Goal: Navigation & Orientation: Find specific page/section

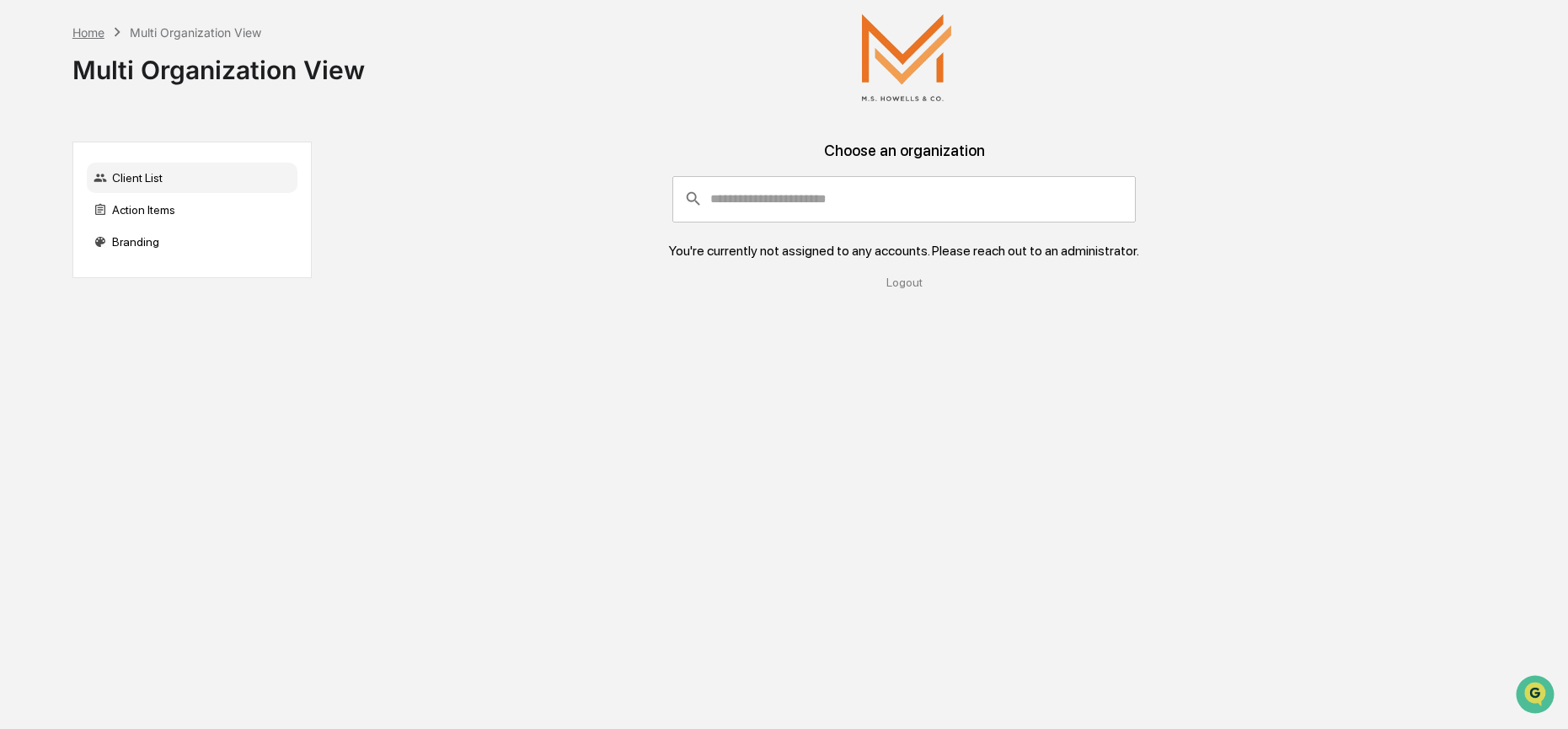
click at [86, 32] on div "Home" at bounding box center [88, 32] width 32 height 14
click at [93, 32] on div "Home" at bounding box center [88, 32] width 32 height 14
click at [1311, 106] on div "Home Multi Organization View Multi Organization View" at bounding box center [777, 57] width 1411 height 114
click at [805, 198] on input "consultant-dashboard__filter-organizations-search-bar" at bounding box center [924, 198] width 426 height 46
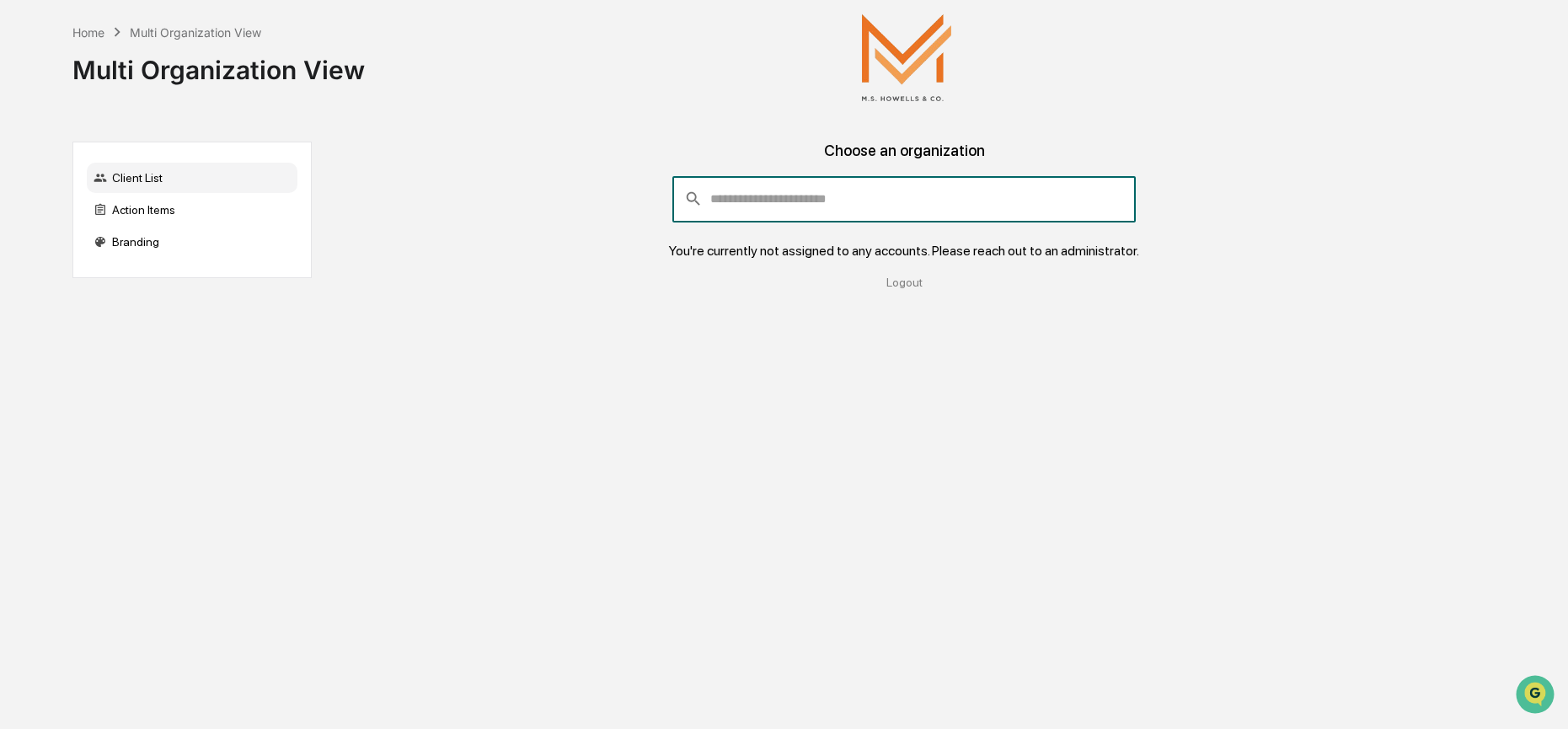
click at [907, 150] on div "Choose an organization" at bounding box center [905, 158] width 1159 height 34
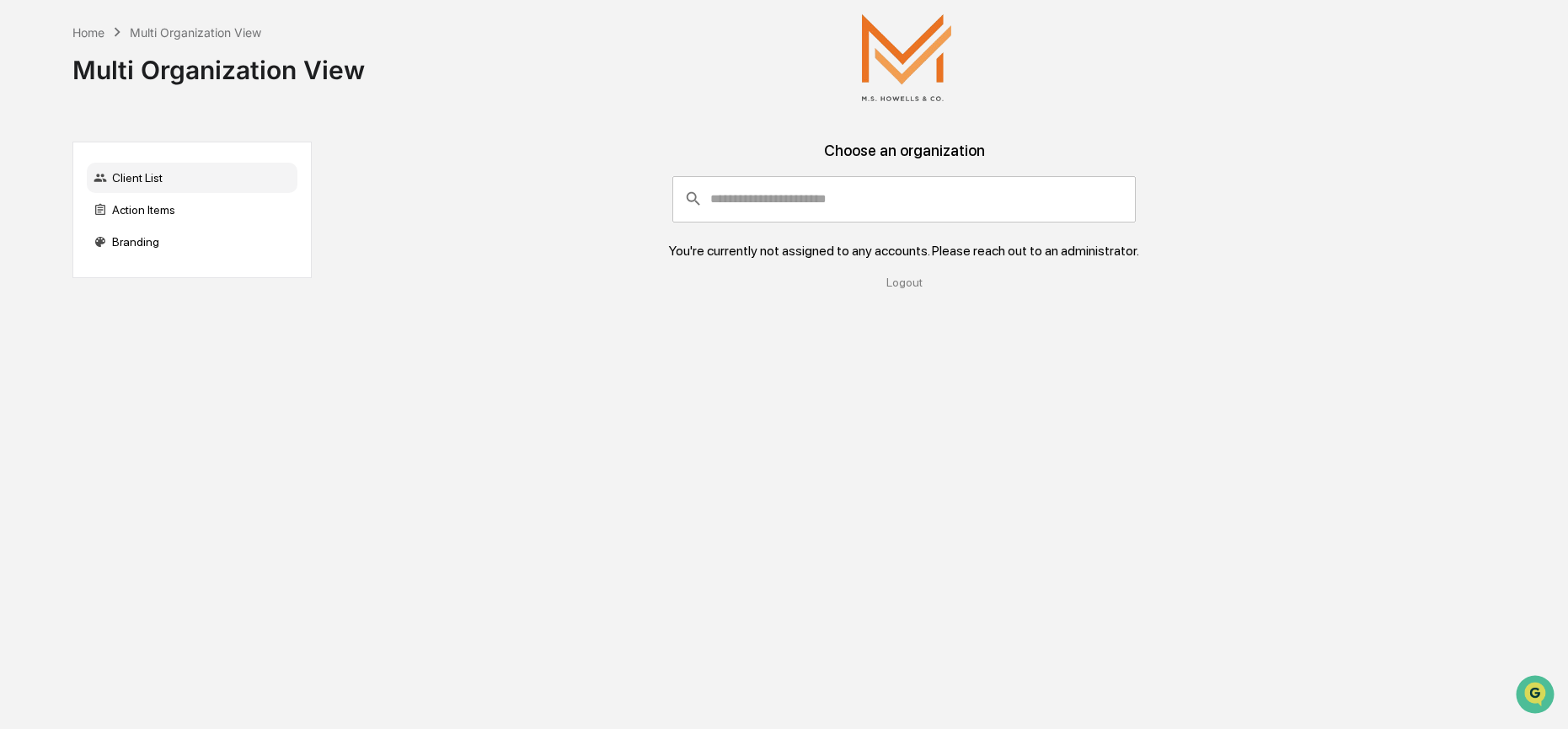
click at [741, 202] on input "consultant-dashboard__filter-organizations-search-bar" at bounding box center [924, 198] width 426 height 46
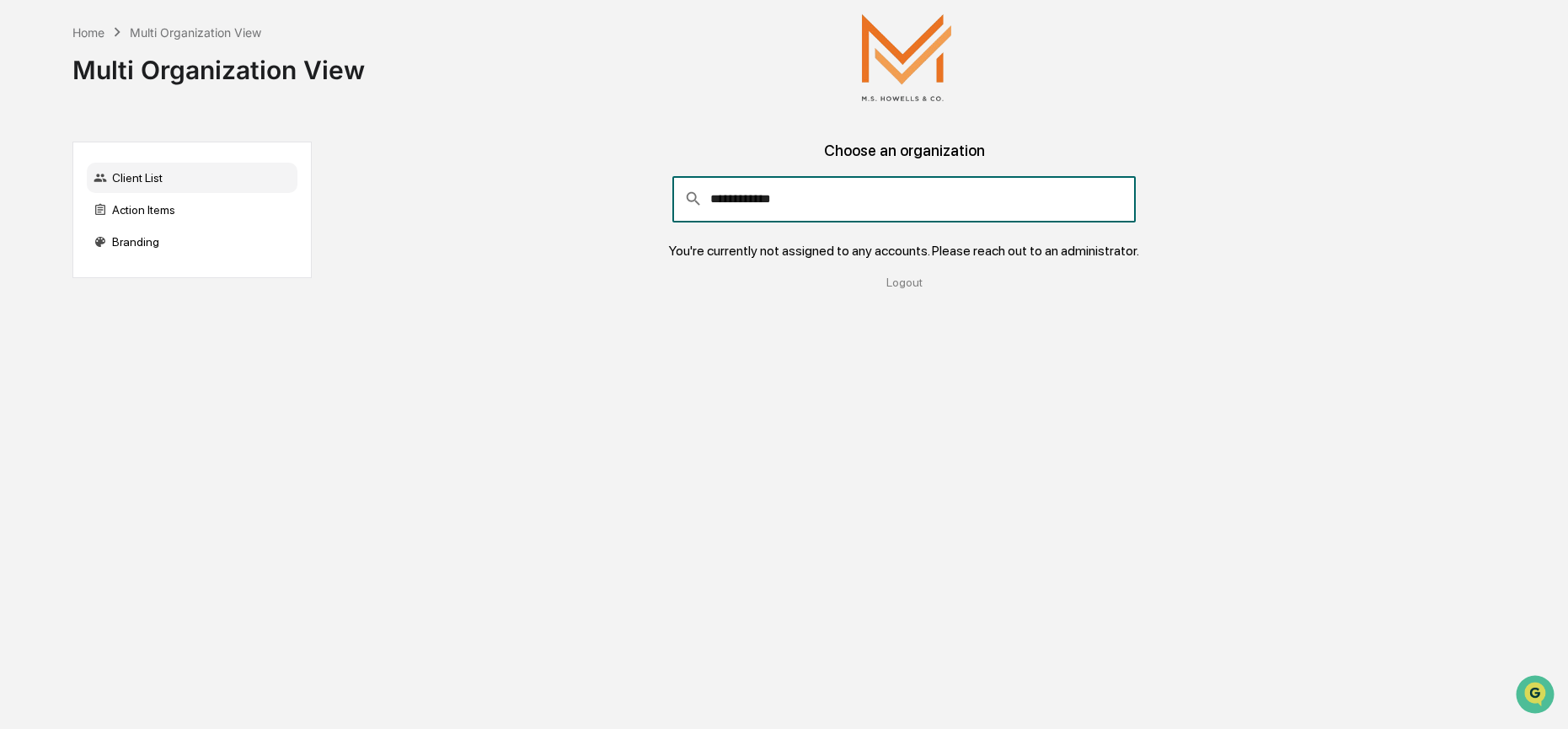
type input "**********"
click at [476, 211] on div "**********" at bounding box center [905, 217] width 1159 height 82
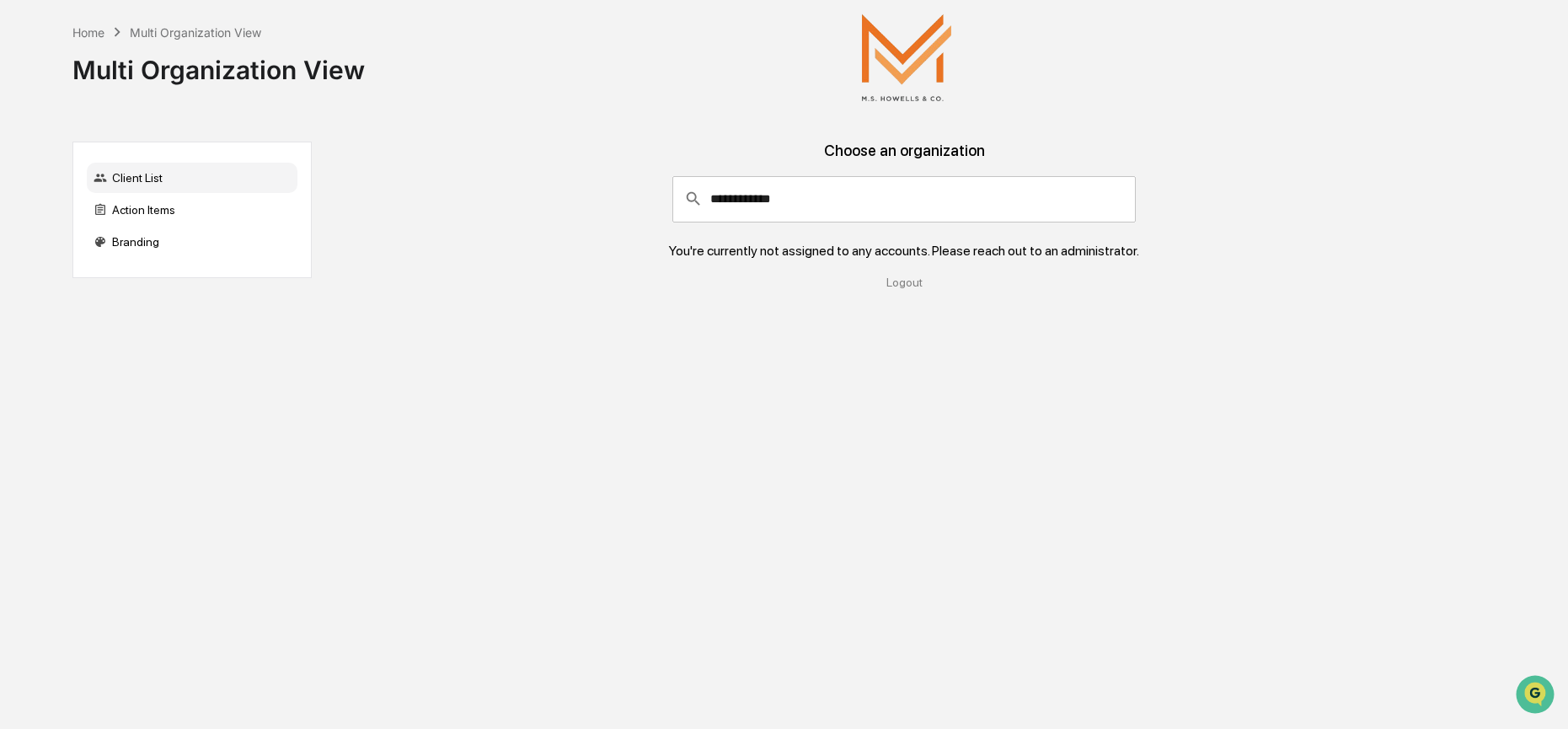
click at [141, 174] on div "Client List" at bounding box center [192, 178] width 210 height 31
click at [150, 209] on div "Action Items" at bounding box center [192, 209] width 210 height 31
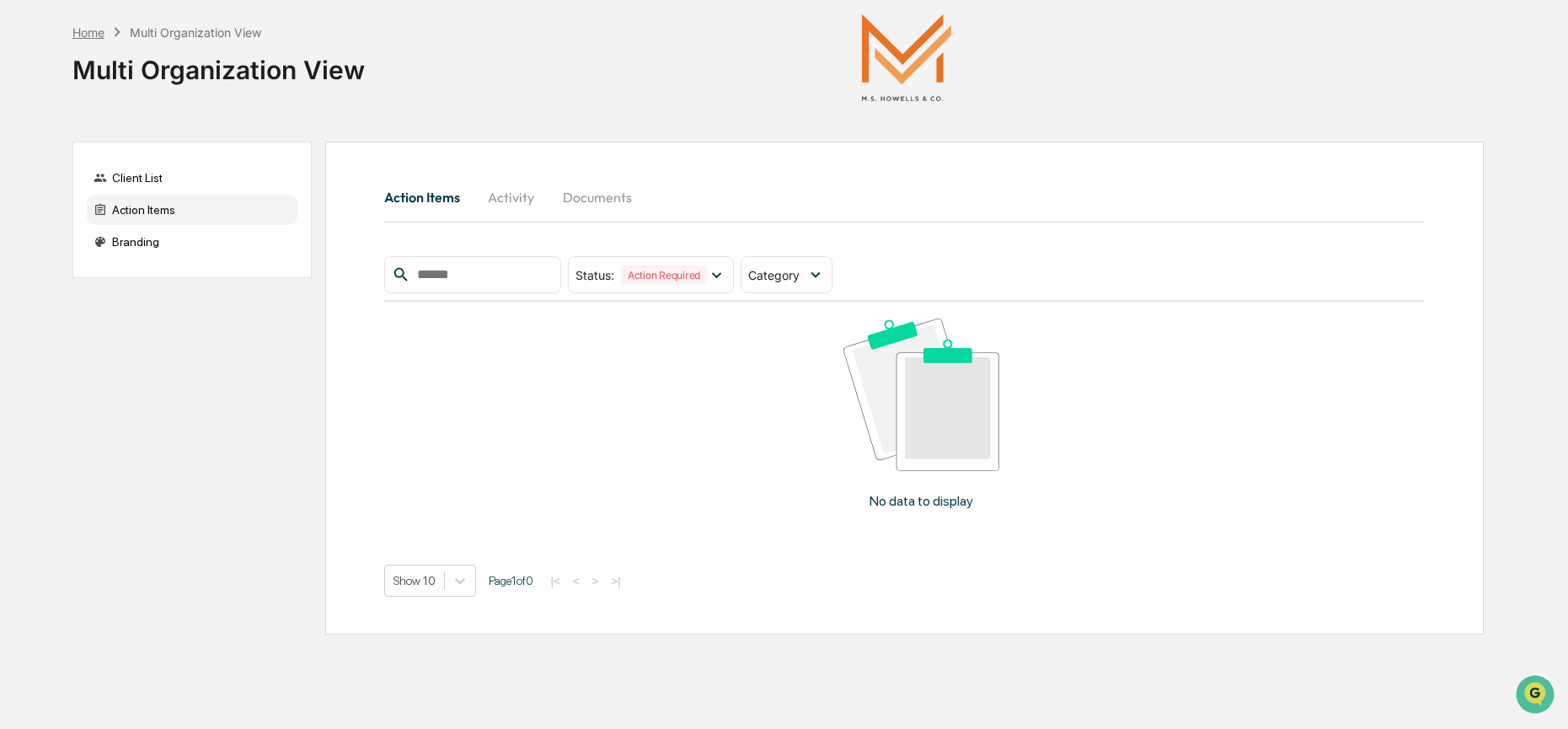
click at [75, 32] on div "Home" at bounding box center [88, 32] width 32 height 14
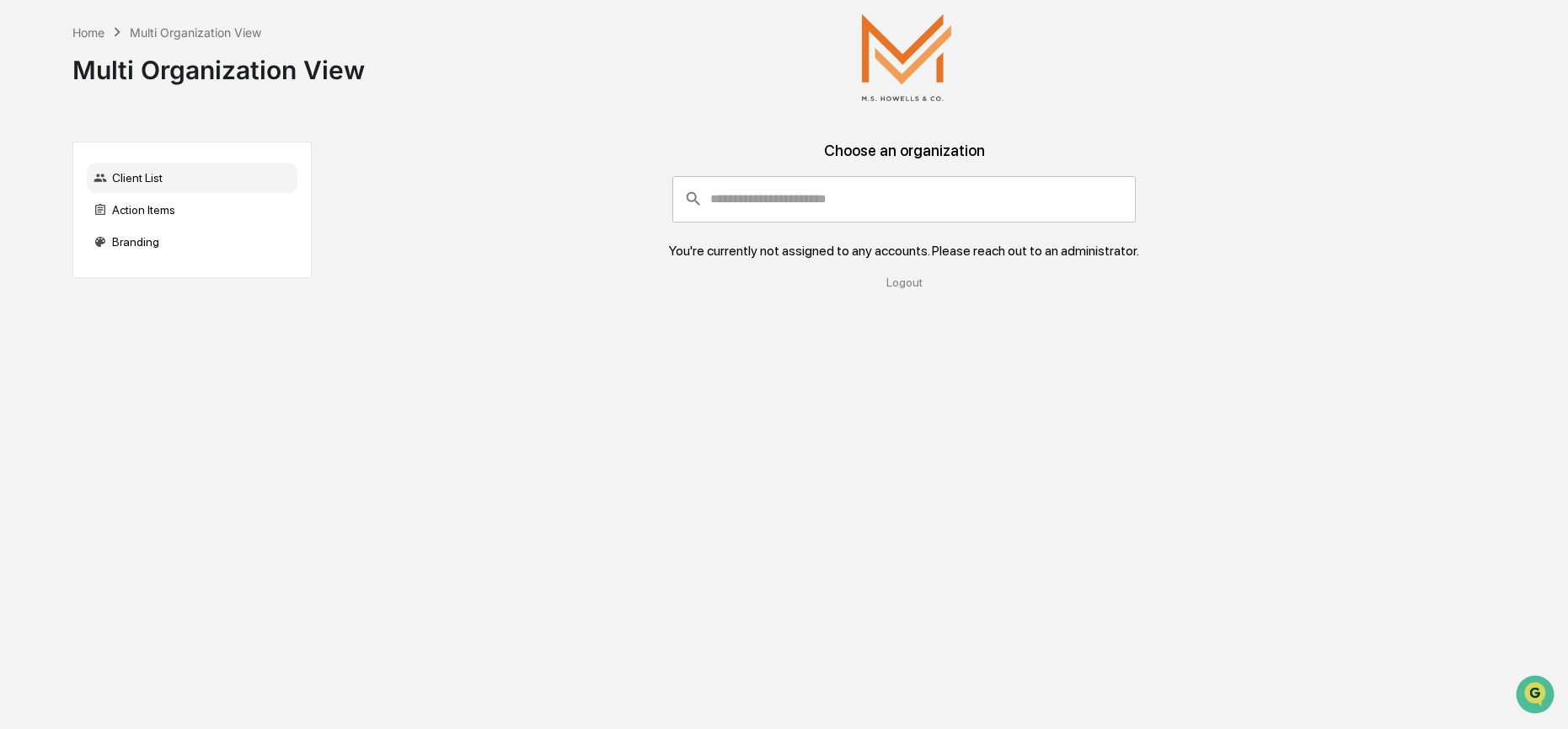
click at [935, 146] on div "Choose an organization" at bounding box center [905, 158] width 1159 height 34
click at [1374, 137] on div "Home Multi Organization View Multi Organization View Client List Action Items B…" at bounding box center [778, 364] width 1462 height 729
